Goal: Transaction & Acquisition: Purchase product/service

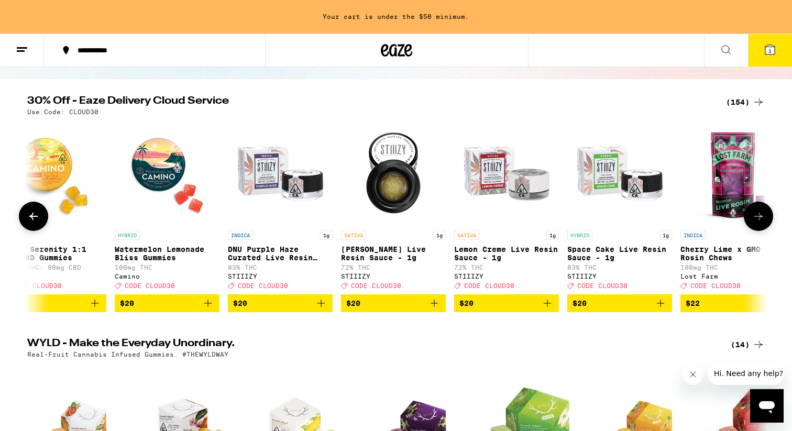
scroll to position [0, 4103]
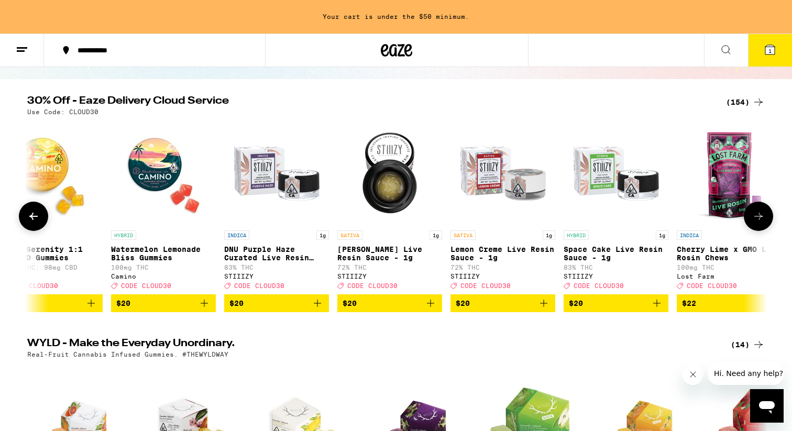
click at [302, 174] on img "Open page for DNU Purple Haze Curated Live Resin Sauce - 1g from STIIIZY" at bounding box center [276, 173] width 105 height 105
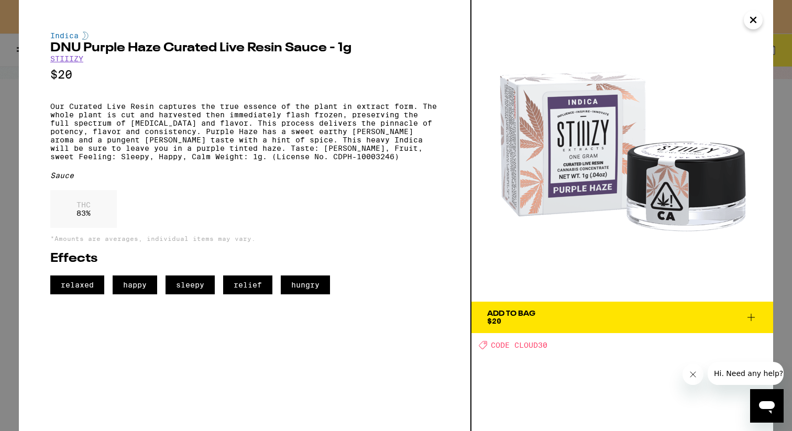
click at [762, 17] on button "Close" at bounding box center [753, 19] width 19 height 19
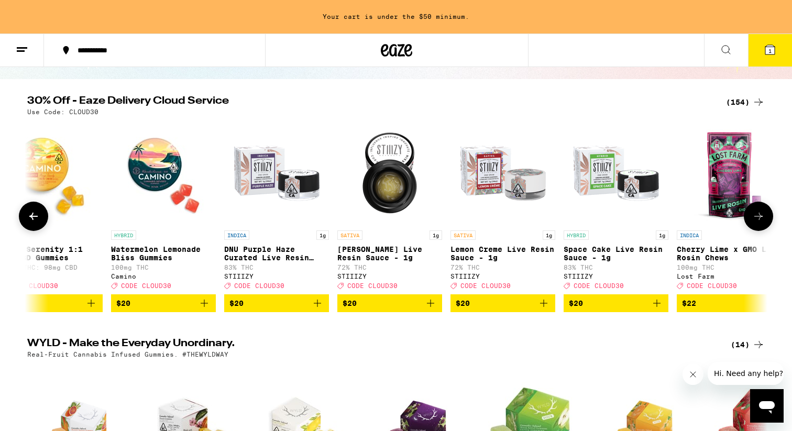
click at [283, 176] on img "Open page for DNU Purple Haze Curated Live Resin Sauce - 1g from STIIIZY" at bounding box center [276, 173] width 105 height 105
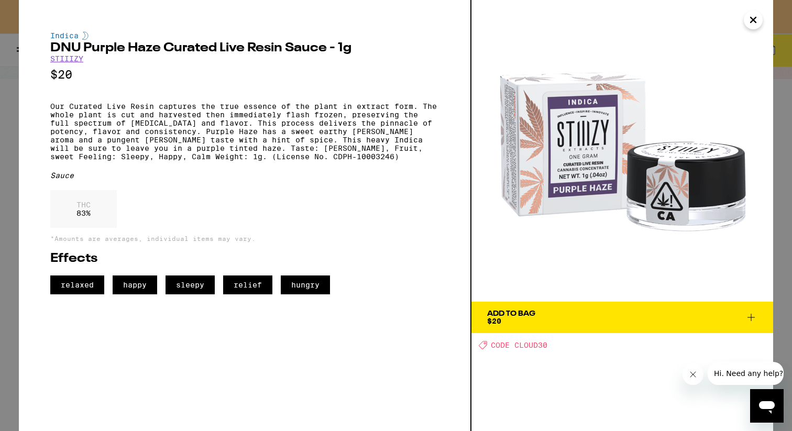
click at [752, 20] on icon "Close" at bounding box center [753, 19] width 5 height 5
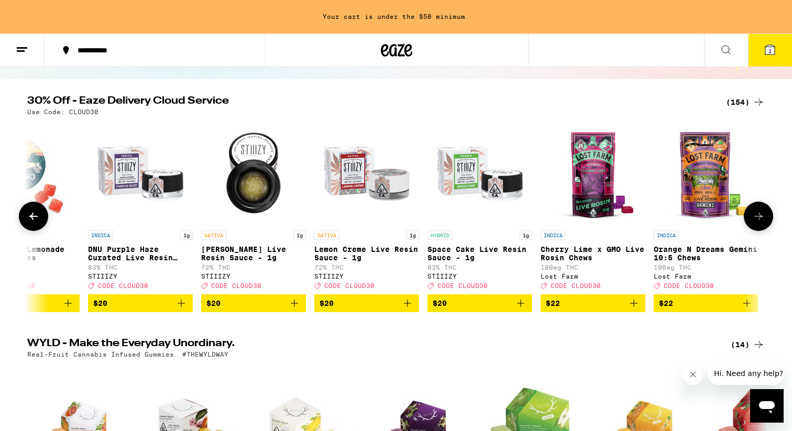
scroll to position [0, 4241]
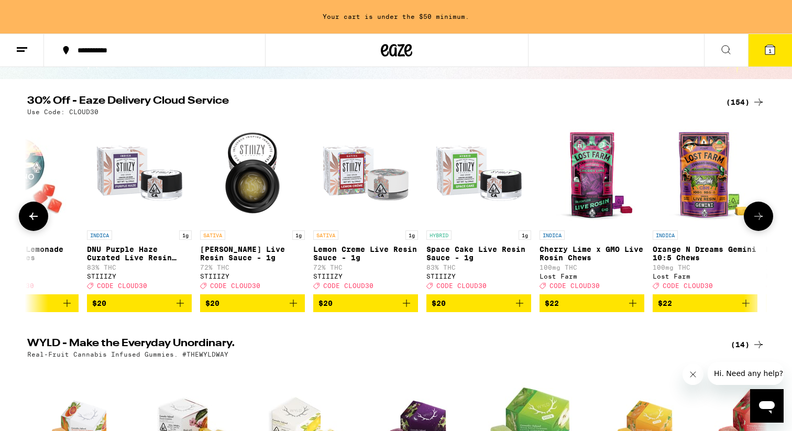
click at [518, 310] on icon "Add to bag" at bounding box center [519, 303] width 13 height 13
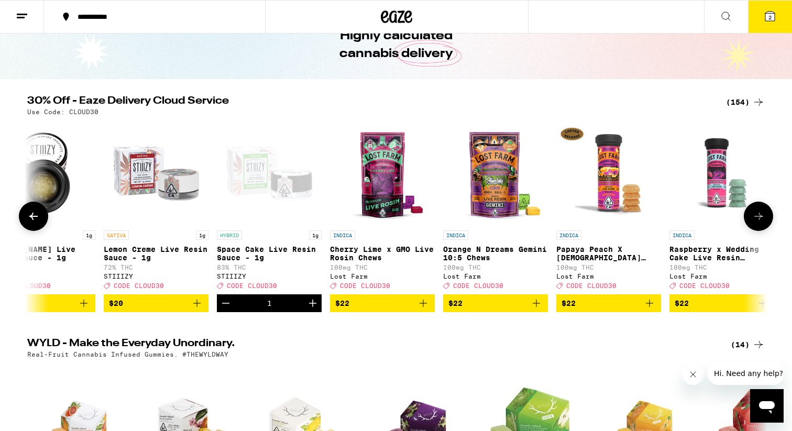
scroll to position [0, 4455]
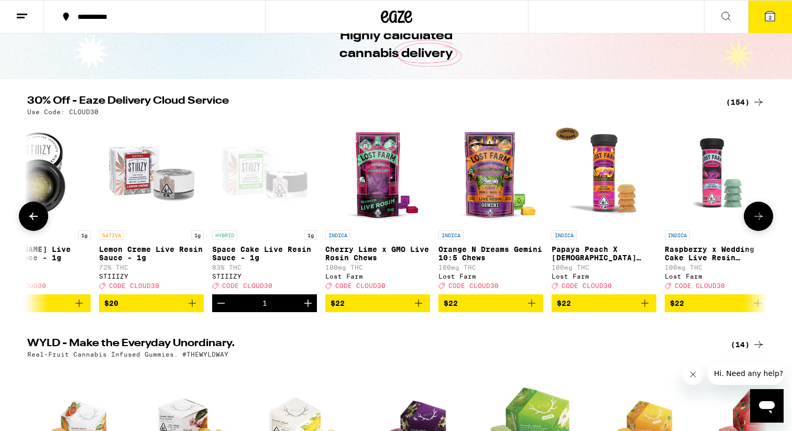
click at [489, 190] on img "Open page for Orange N Dreams Gemini 10:5 Chews from Lost Farm" at bounding box center [491, 173] width 105 height 105
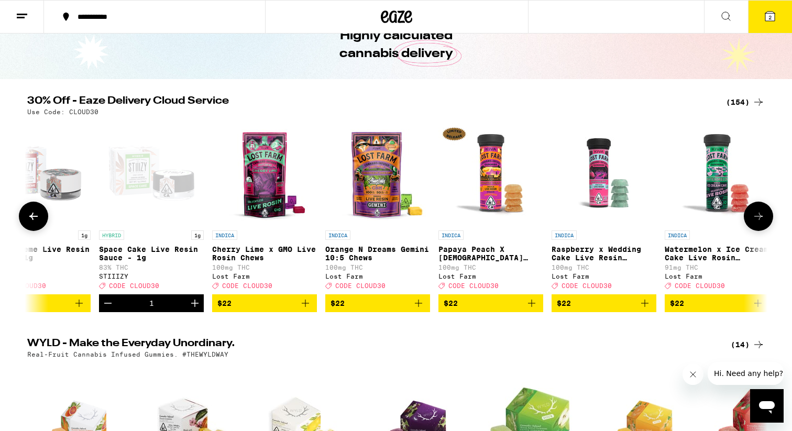
scroll to position [0, 4589]
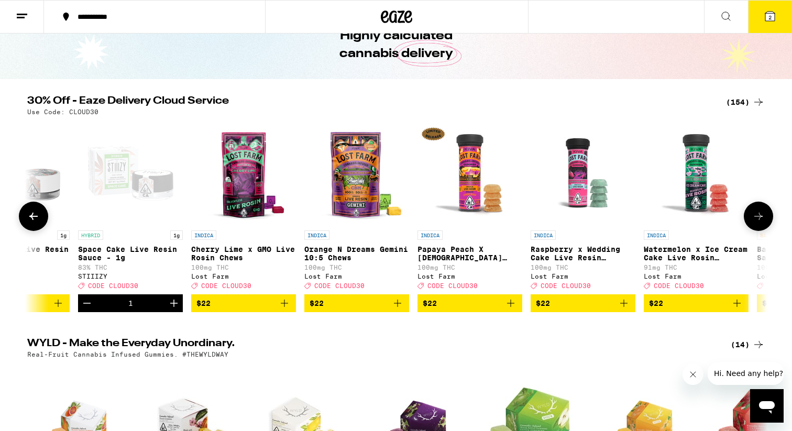
click at [474, 175] on img "Open page for Papaya Peach X Hindu Kush Resin 100mg from Lost Farm" at bounding box center [470, 173] width 105 height 105
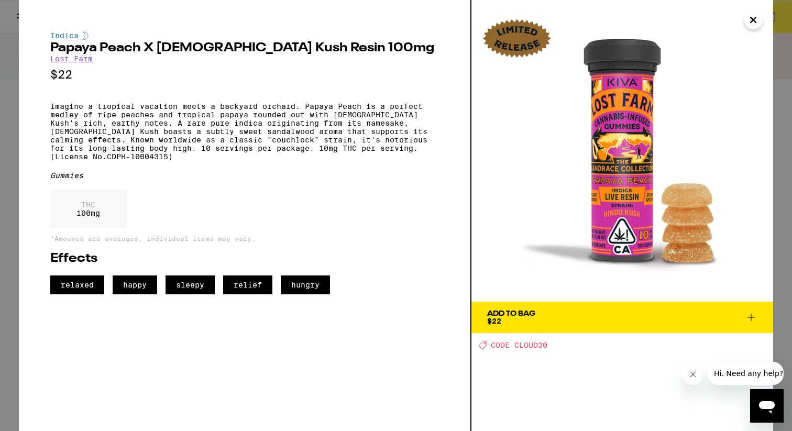
click at [586, 310] on span "Add To Bag $22" at bounding box center [622, 317] width 270 height 15
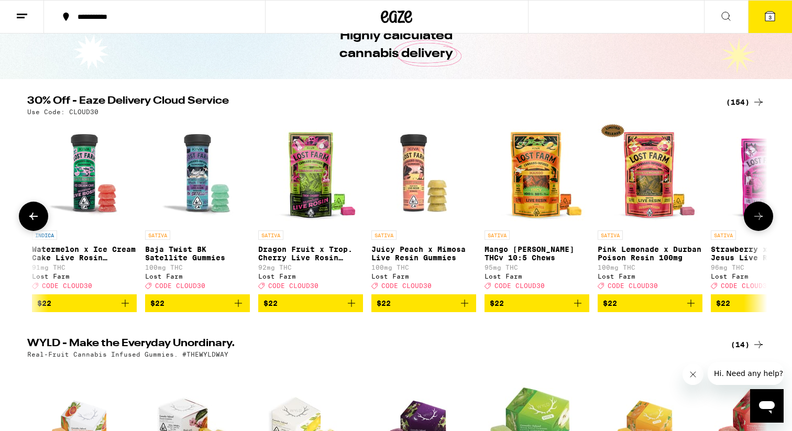
scroll to position [0, 5267]
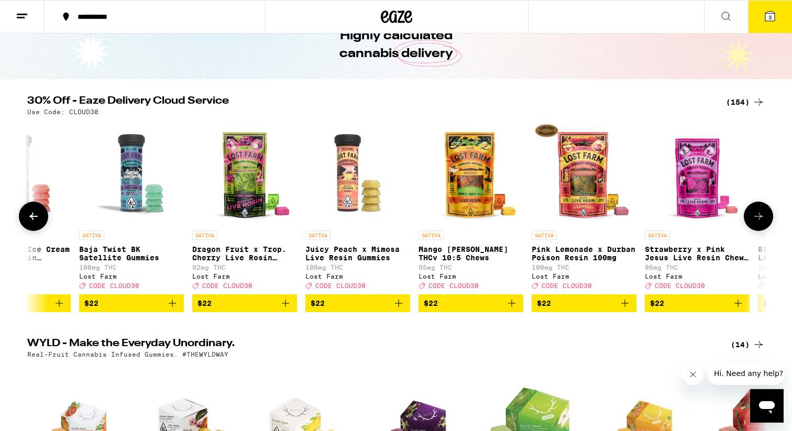
click at [590, 173] on img "Open page for Pink Lemonade x Durban Poison Resin 100mg from Lost Farm" at bounding box center [584, 173] width 105 height 105
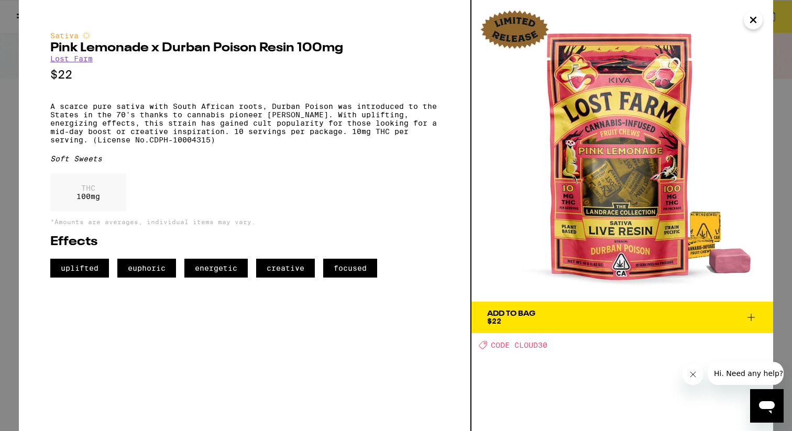
click at [669, 322] on span "Add To Bag $22" at bounding box center [622, 317] width 270 height 15
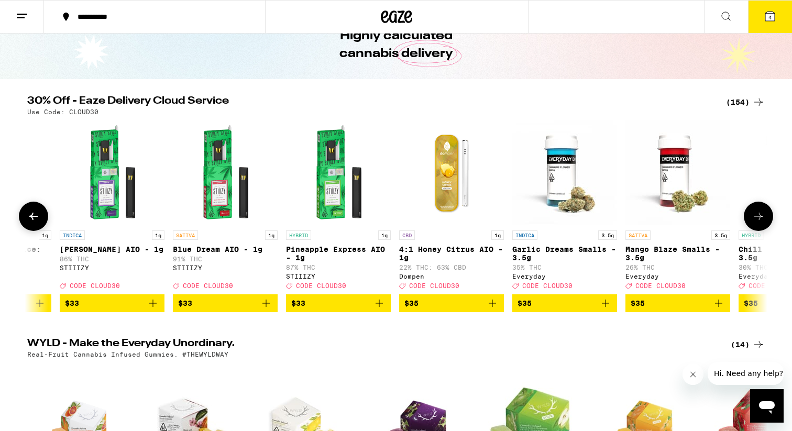
scroll to position [0, 12188]
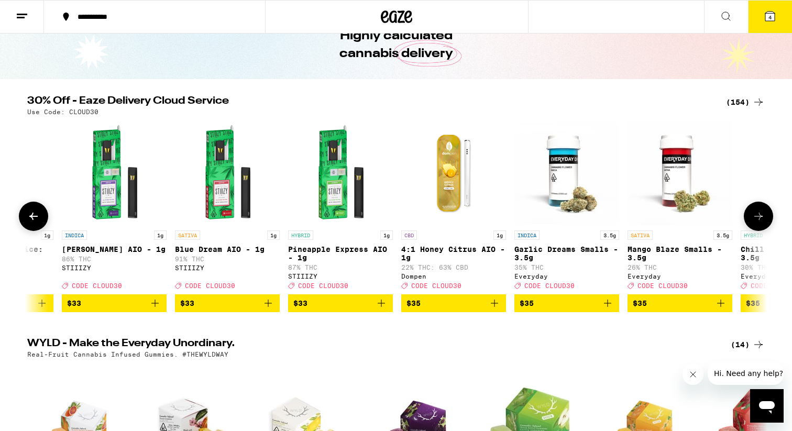
click at [270, 309] on icon "Add to bag" at bounding box center [268, 303] width 13 height 13
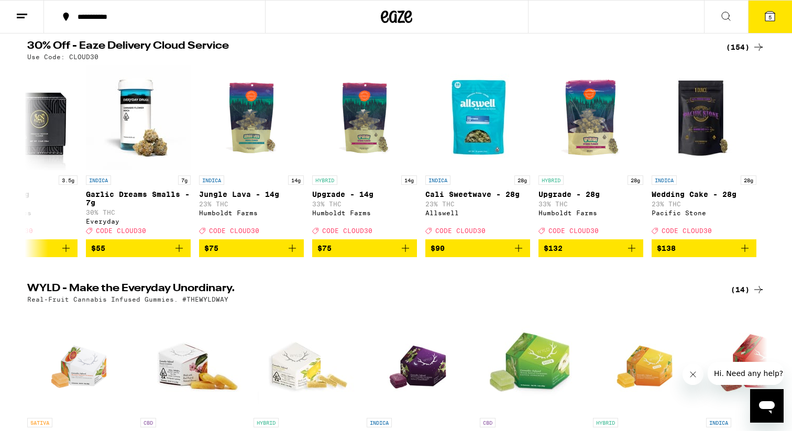
scroll to position [114, 0]
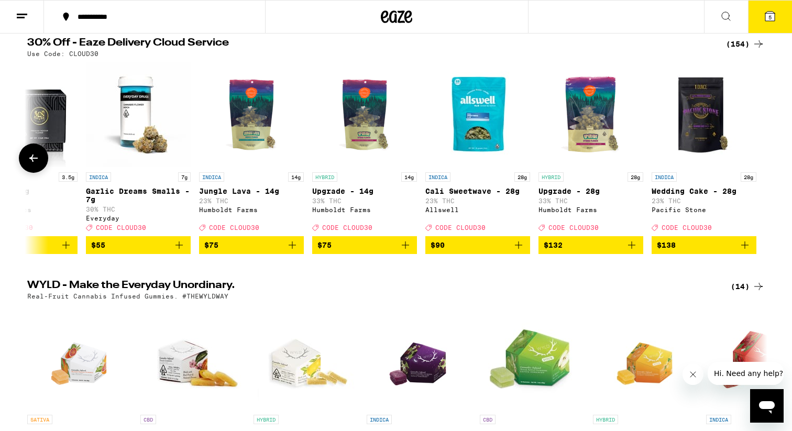
click at [390, 122] on img "Open page for Upgrade - 14g from Humboldt Farms" at bounding box center [364, 114] width 105 height 105
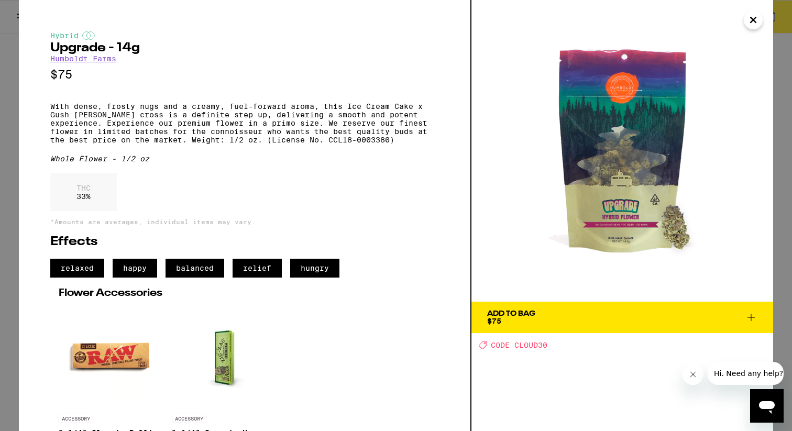
click at [760, 19] on button "Close" at bounding box center [753, 19] width 19 height 19
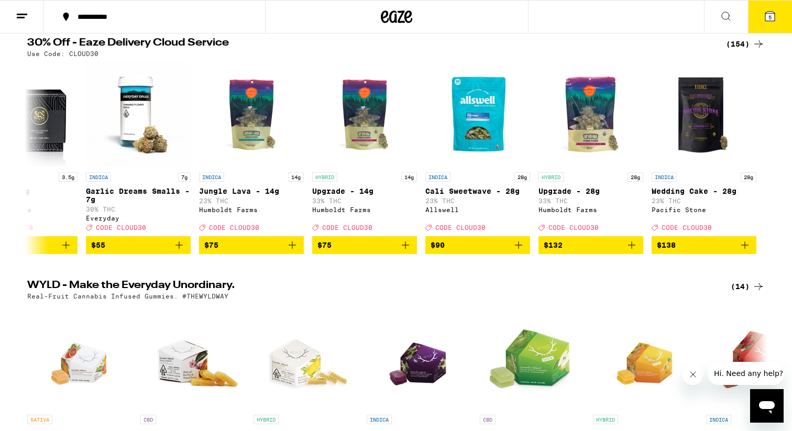
scroll to position [0, 16691]
click at [327, 249] on span "$75" at bounding box center [325, 245] width 14 height 8
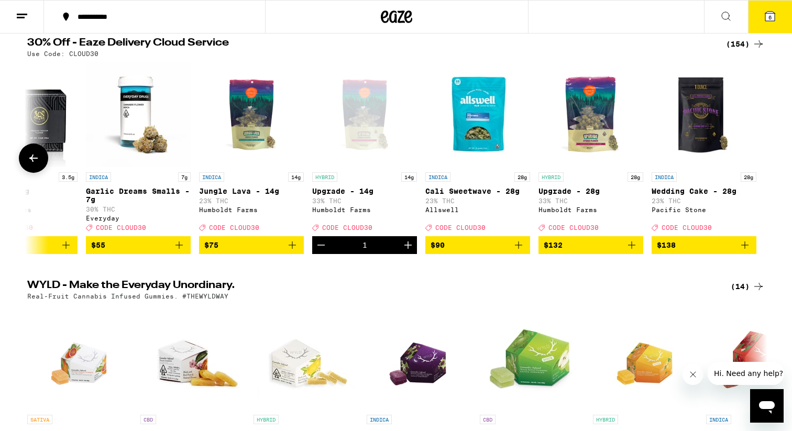
click at [281, 251] on span "$75" at bounding box center [251, 245] width 94 height 13
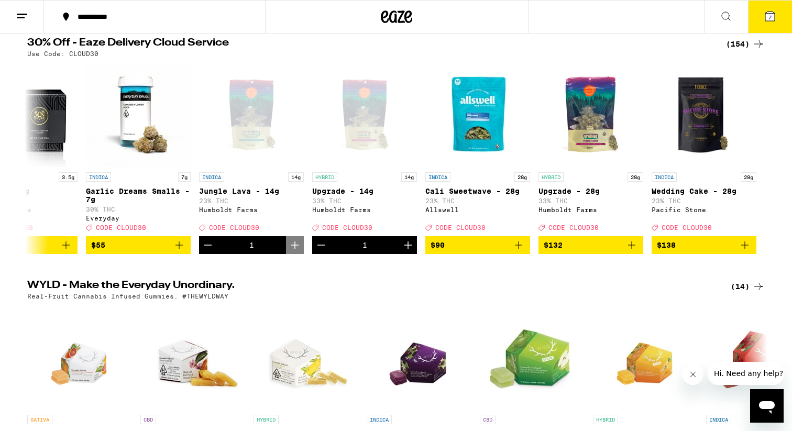
click at [773, 20] on icon at bounding box center [769, 16] width 9 height 9
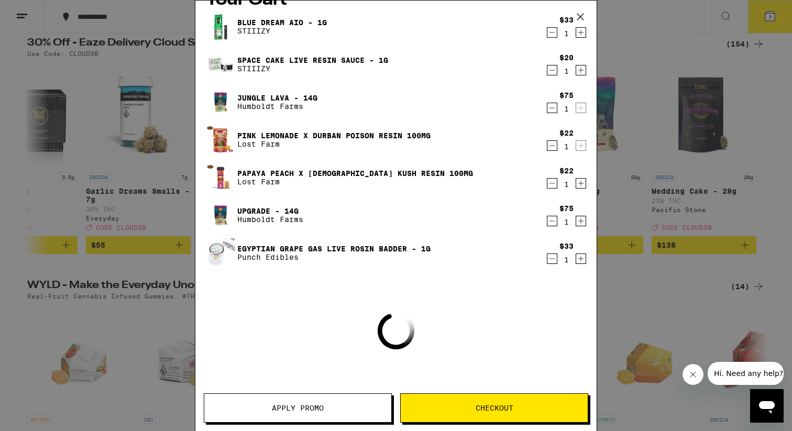
scroll to position [46, 0]
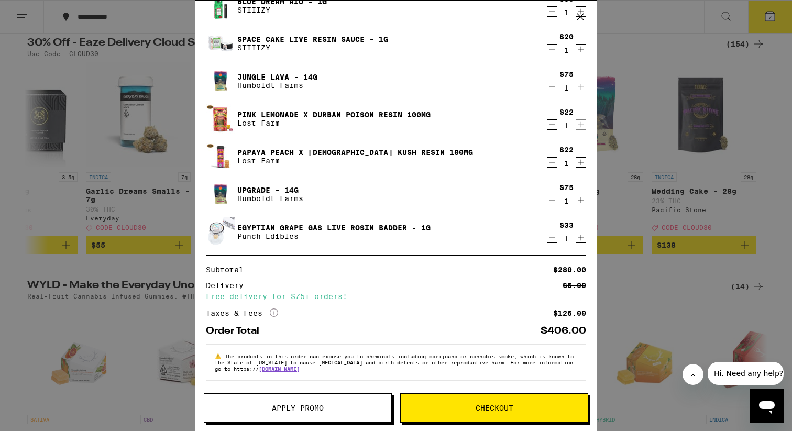
click at [322, 404] on span "Apply Promo" at bounding box center [298, 407] width 52 height 7
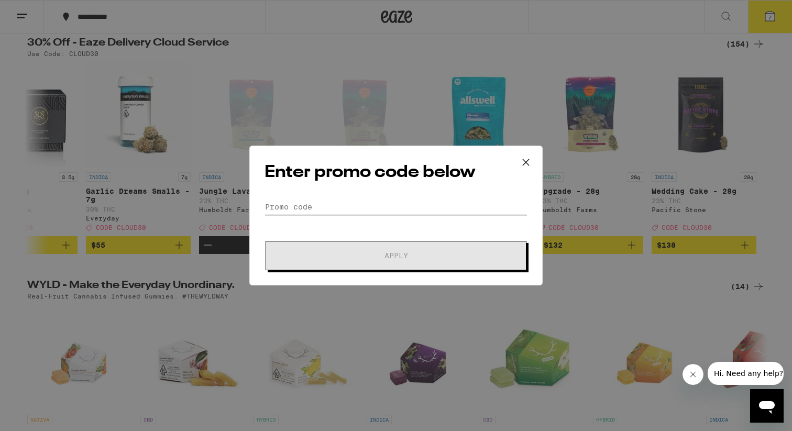
click at [375, 199] on input "Promo Code" at bounding box center [396, 207] width 263 height 16
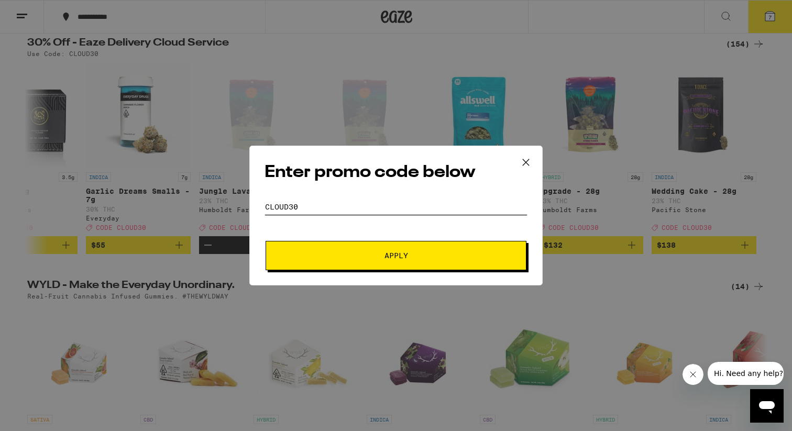
type input "Cloud30"
click at [402, 253] on span "Apply" at bounding box center [397, 255] width 24 height 7
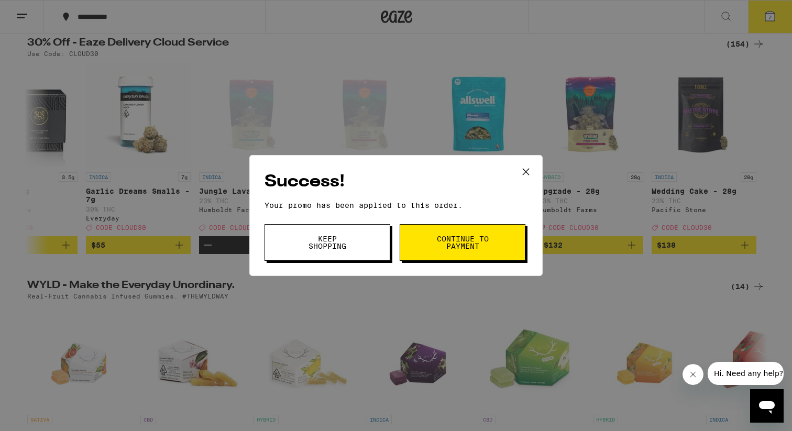
click at [420, 244] on button "Continue to payment" at bounding box center [463, 242] width 126 height 37
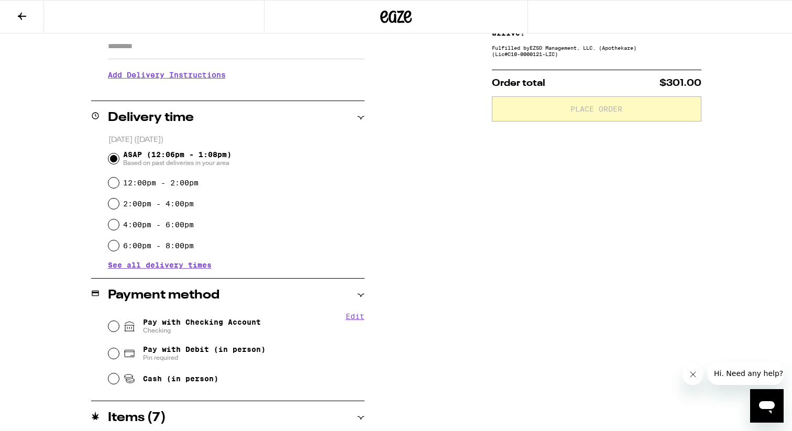
scroll to position [208, 0]
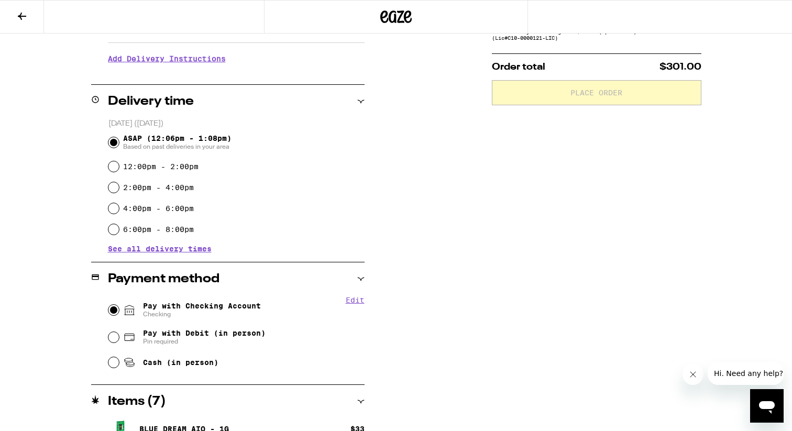
click at [113, 307] on input "Pay with Checking Account Checking" at bounding box center [113, 310] width 10 height 10
radio input "true"
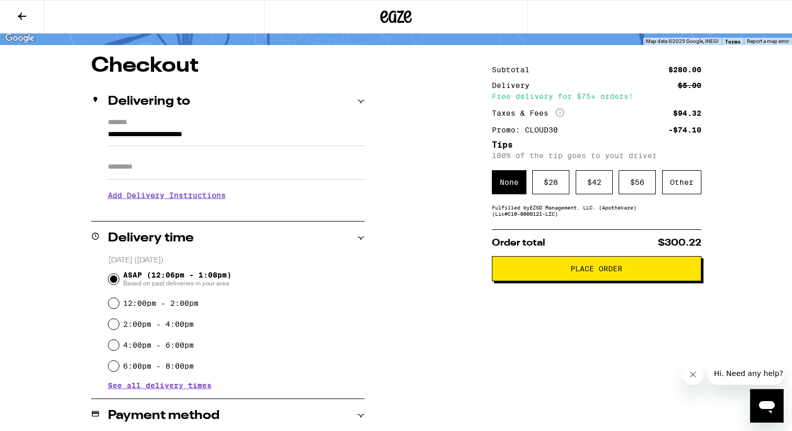
scroll to position [72, 0]
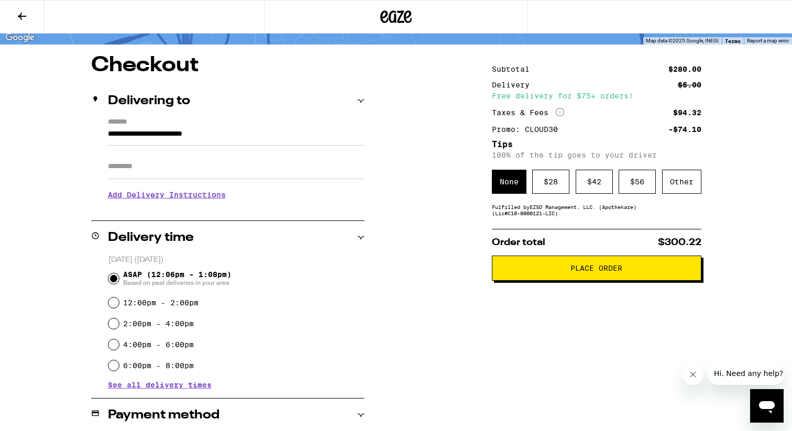
click at [579, 265] on button "Place Order" at bounding box center [597, 268] width 210 height 25
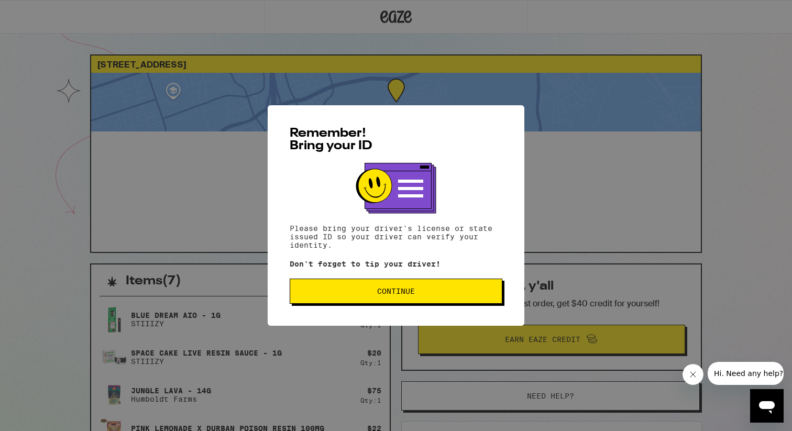
click at [409, 307] on div "Remember! Bring your ID Please bring your driver's license or state issued ID s…" at bounding box center [396, 215] width 257 height 221
click at [407, 301] on button "Continue" at bounding box center [396, 291] width 213 height 25
